Goal: Information Seeking & Learning: Check status

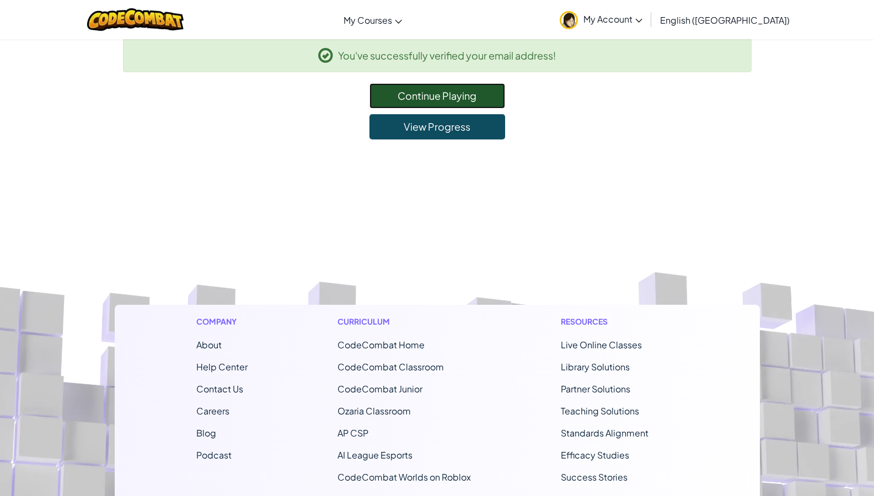
click at [434, 93] on link "Continue Playing" at bounding box center [437, 95] width 136 height 25
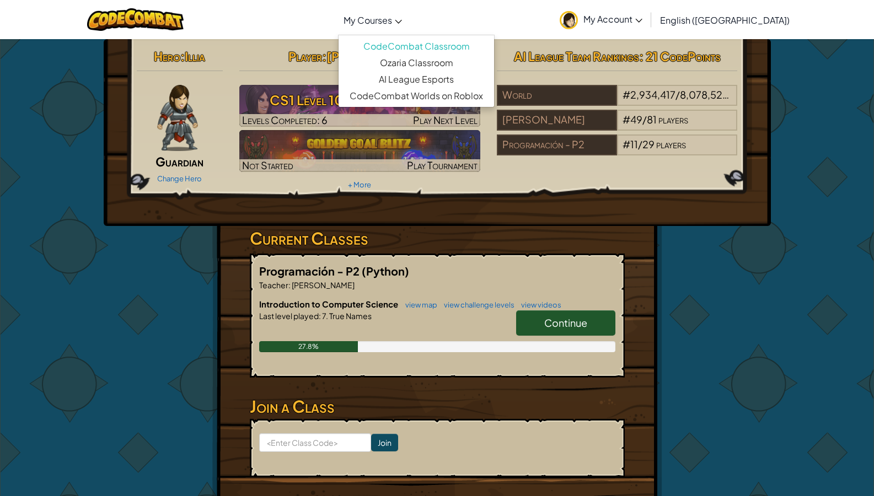
click at [392, 20] on span "My Courses" at bounding box center [367, 20] width 49 height 12
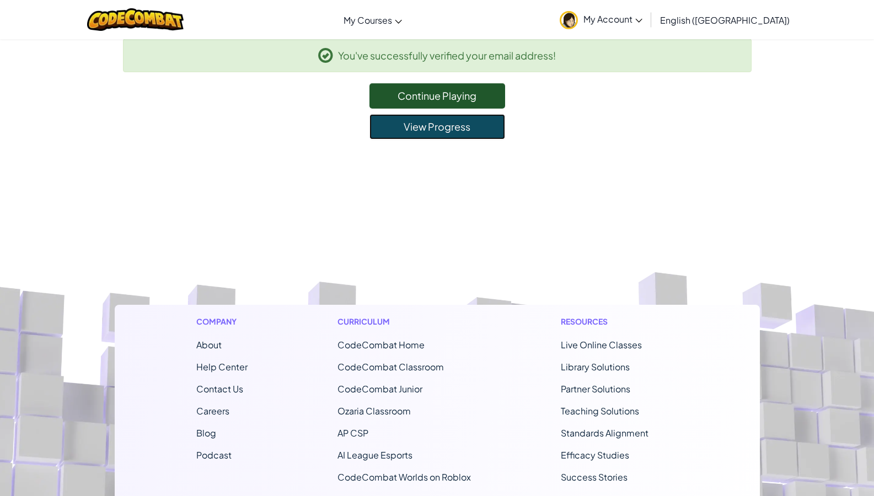
click at [448, 131] on link "View Progress" at bounding box center [437, 126] width 136 height 25
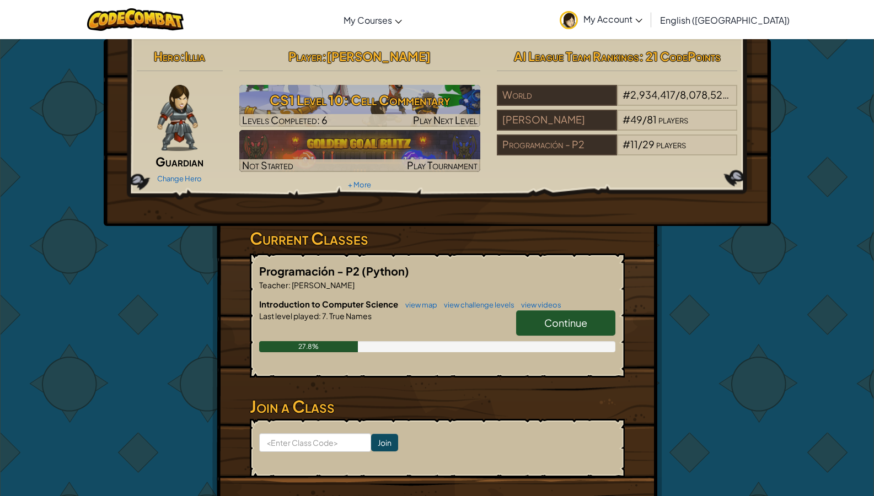
click at [51, 99] on div "Hero : Illia Guardian Change Hero Player : [PERSON_NAME] CS1 Level 10: Cell Com…" at bounding box center [437, 289] width 874 height 500
click at [53, 0] on div "Toggle navigation My Courses CodeCombat Classroom Ozaria Classroom AI League Es…" at bounding box center [436, 19] width 879 height 39
